Goal: Find specific page/section: Find specific page/section

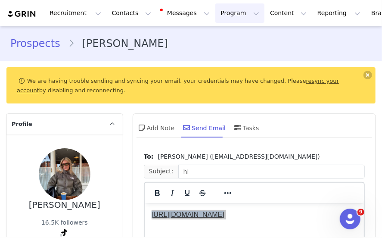
click at [230, 15] on button "Program Program" at bounding box center [240, 12] width 49 height 19
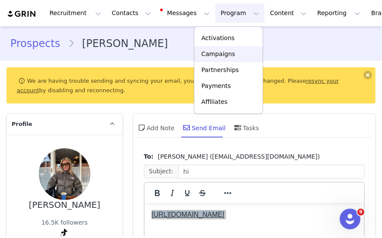
click at [222, 56] on p "Campaigns" at bounding box center [219, 54] width 34 height 9
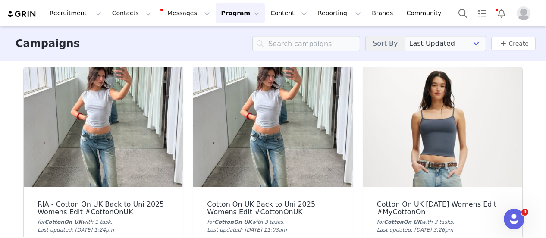
click at [295, 89] on img at bounding box center [272, 126] width 159 height 119
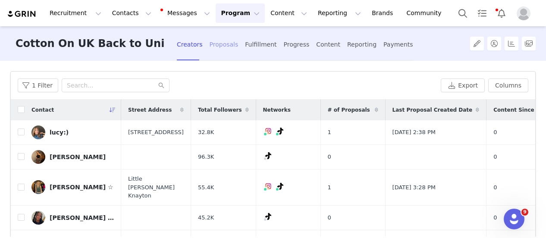
click at [217, 46] on div "Proposals" at bounding box center [224, 44] width 29 height 23
